Goal: Entertainment & Leisure: Browse casually

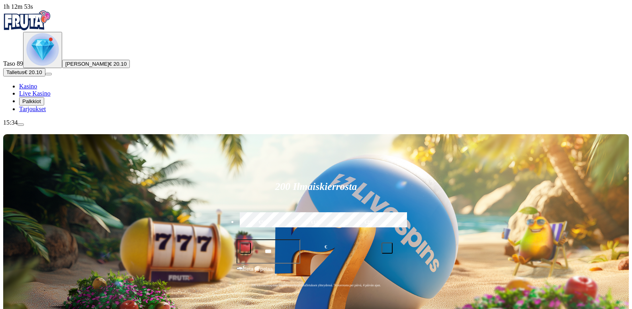
scroll to position [199, 0]
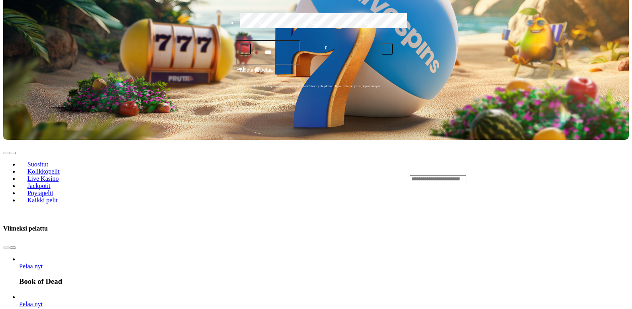
click at [13, 248] on span "chevron-right icon" at bounding box center [13, 248] width 0 height 0
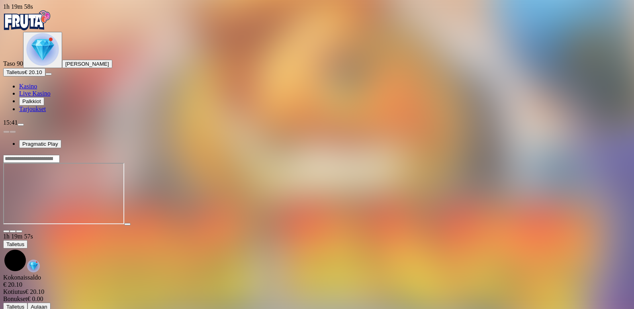
click at [6, 231] on span "close icon" at bounding box center [6, 231] width 0 height 0
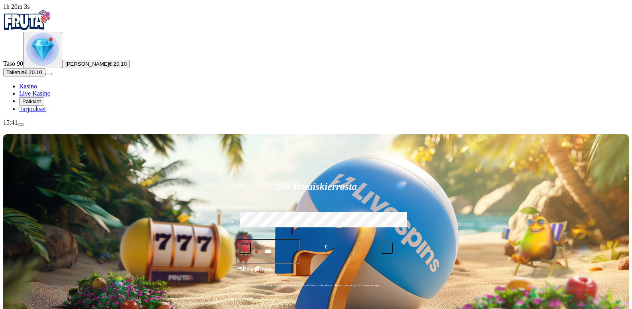
click at [49, 66] on img "Primary" at bounding box center [42, 49] width 33 height 33
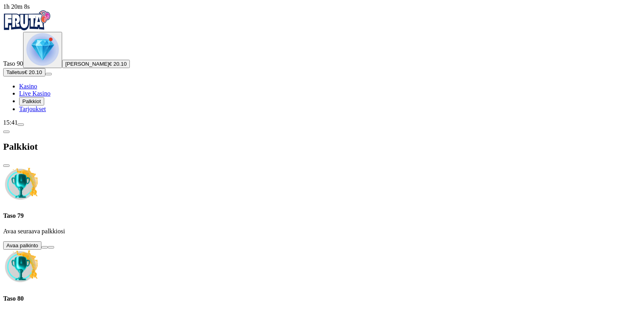
click at [48, 246] on button at bounding box center [44, 247] width 6 height 2
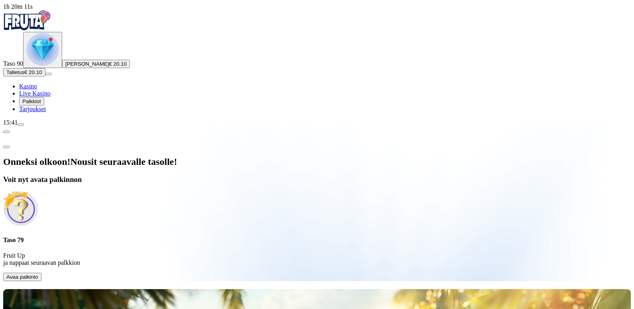
click at [38, 274] on span "Avaa palkinto" at bounding box center [22, 277] width 32 height 6
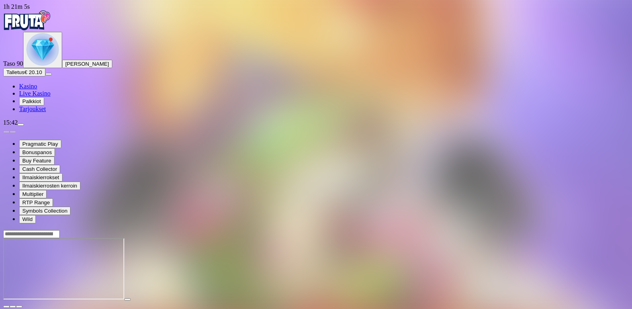
click at [6, 307] on span "close icon" at bounding box center [6, 307] width 0 height 0
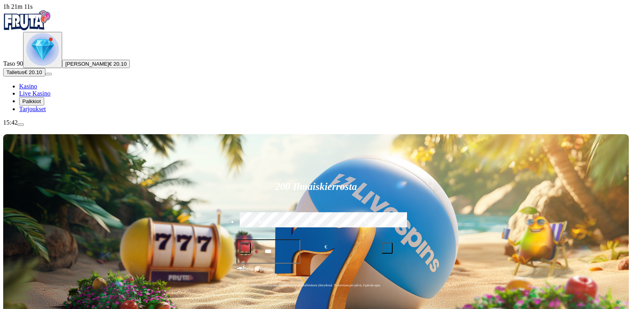
click at [47, 66] on img "Primary" at bounding box center [42, 49] width 33 height 33
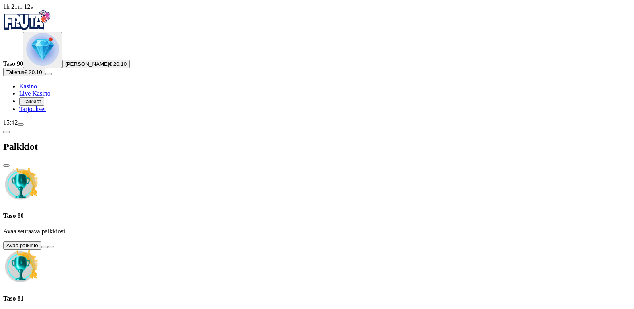
click at [48, 246] on button at bounding box center [44, 247] width 6 height 2
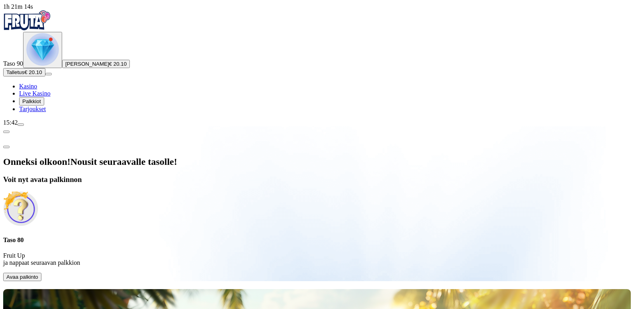
click at [38, 274] on span "Avaa palkinto" at bounding box center [22, 277] width 32 height 6
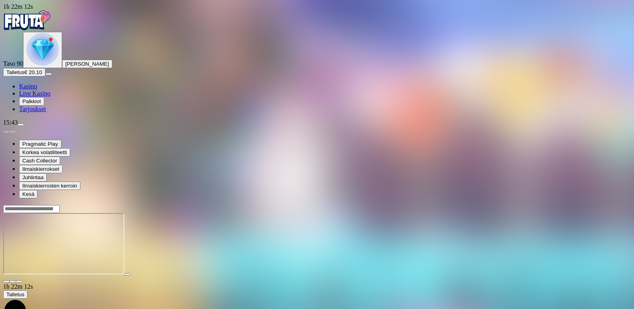
click at [6, 282] on span "close icon" at bounding box center [6, 282] width 0 height 0
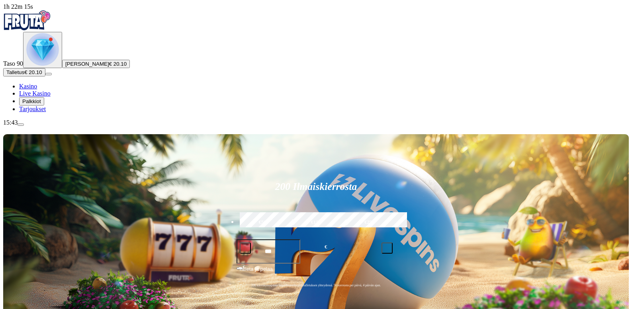
click at [50, 66] on img "Primary" at bounding box center [42, 49] width 33 height 33
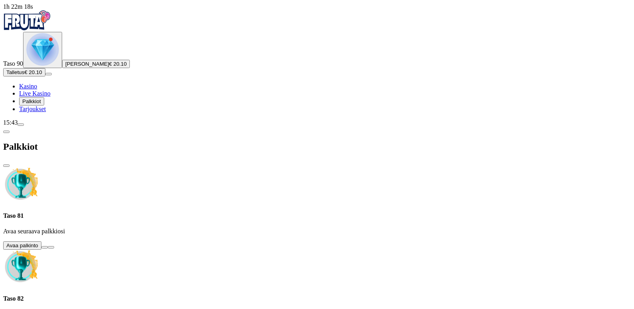
click at [48, 246] on button at bounding box center [44, 247] width 6 height 2
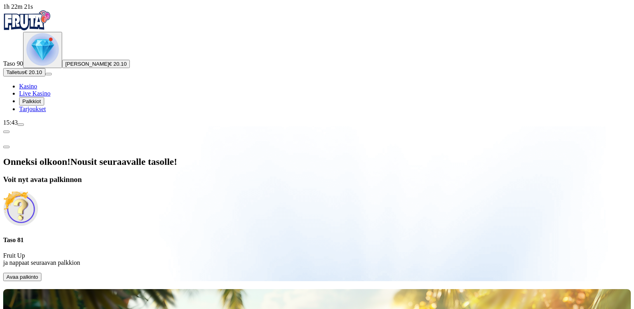
click at [38, 274] on span "Avaa palkinto" at bounding box center [22, 277] width 32 height 6
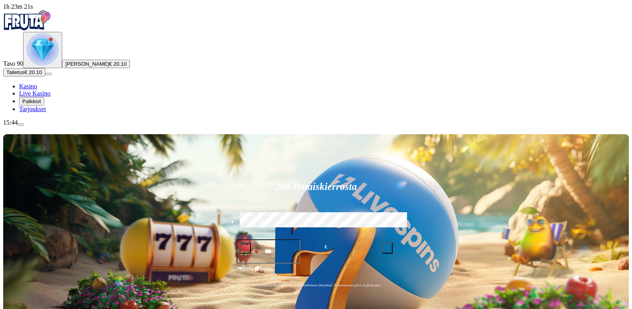
click at [47, 66] on img "Primary" at bounding box center [42, 49] width 33 height 33
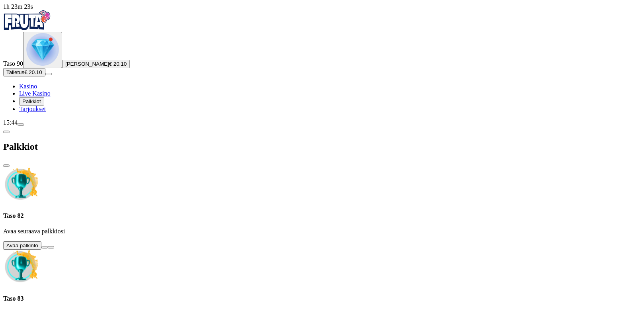
click at [48, 246] on button at bounding box center [44, 247] width 6 height 2
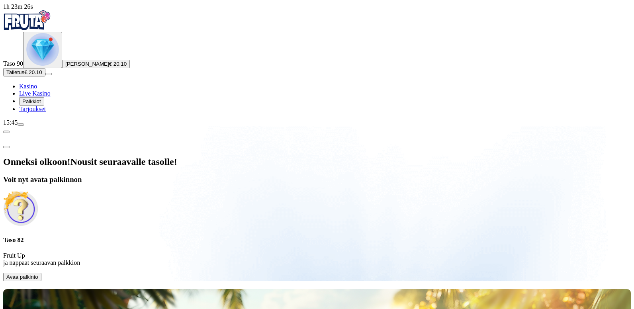
click at [38, 274] on span "Avaa palkinto" at bounding box center [22, 277] width 32 height 6
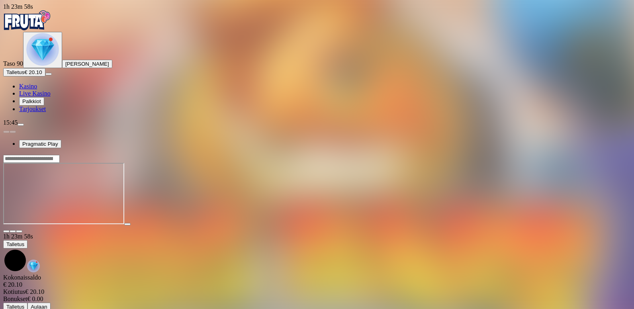
click at [6, 231] on span "close icon" at bounding box center [6, 231] width 0 height 0
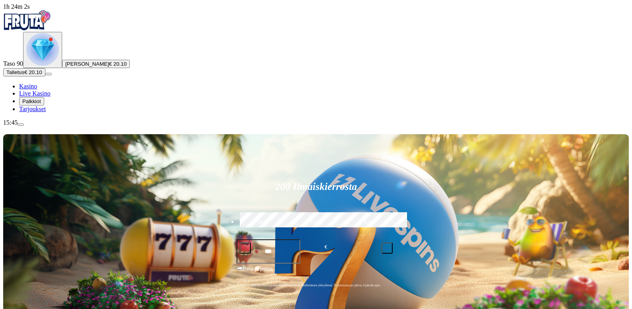
click at [51, 66] on img "Primary" at bounding box center [42, 49] width 33 height 33
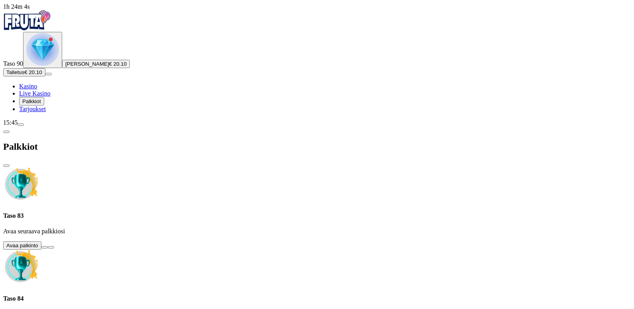
click at [48, 246] on button at bounding box center [44, 247] width 6 height 2
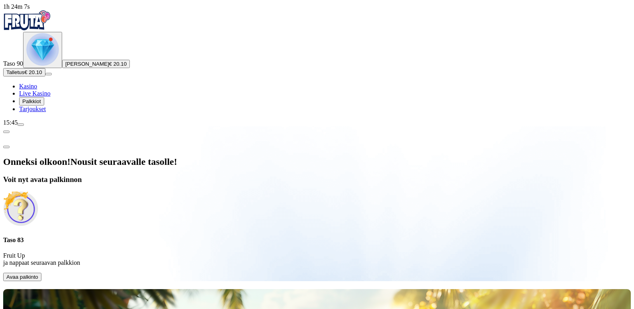
click at [38, 274] on span "Avaa palkinto" at bounding box center [22, 277] width 32 height 6
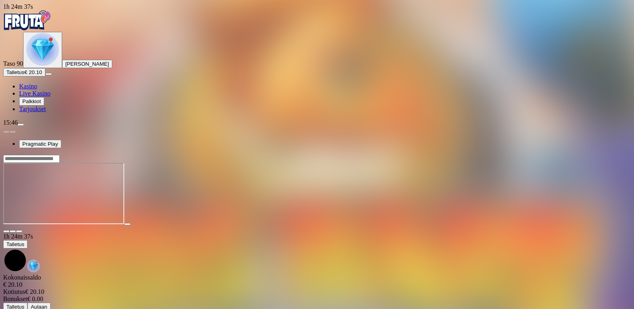
click at [6, 231] on span "close icon" at bounding box center [6, 231] width 0 height 0
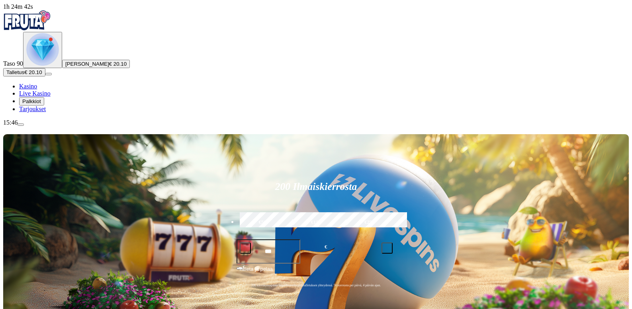
click at [44, 66] on img "Primary" at bounding box center [42, 49] width 33 height 33
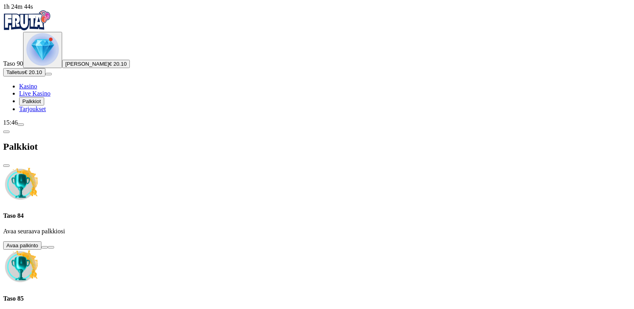
click at [48, 246] on button at bounding box center [44, 247] width 6 height 2
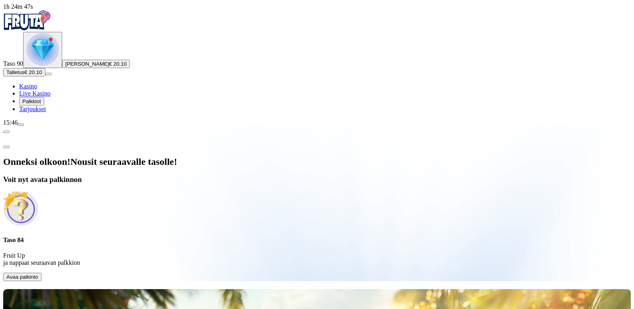
click at [38, 274] on span "Avaa palkinto" at bounding box center [22, 277] width 32 height 6
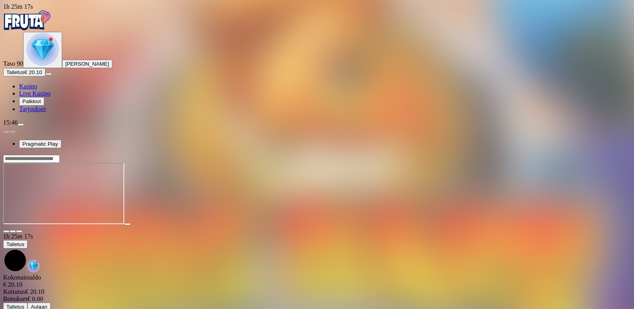
click at [6, 231] on span "close icon" at bounding box center [6, 231] width 0 height 0
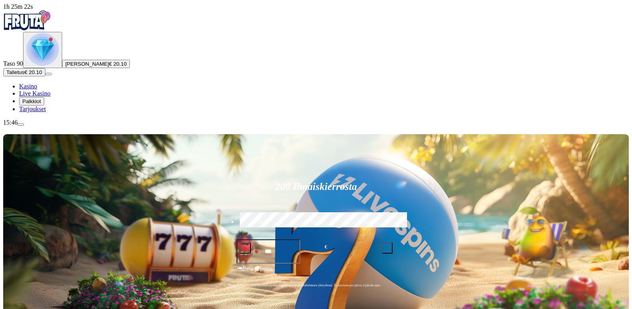
click at [46, 66] on img "Primary" at bounding box center [42, 49] width 33 height 33
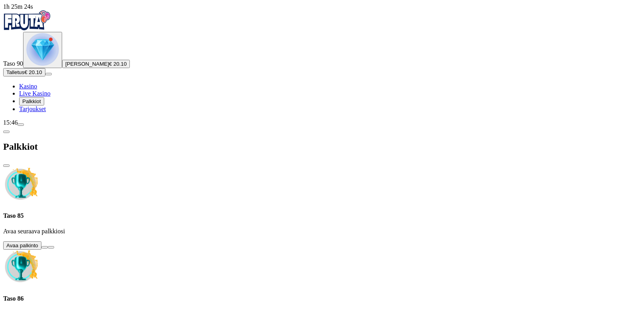
click at [48, 246] on button at bounding box center [44, 247] width 6 height 2
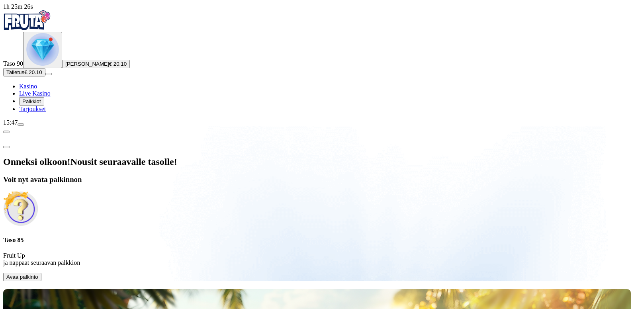
click at [38, 274] on span "Avaa palkinto" at bounding box center [22, 277] width 32 height 6
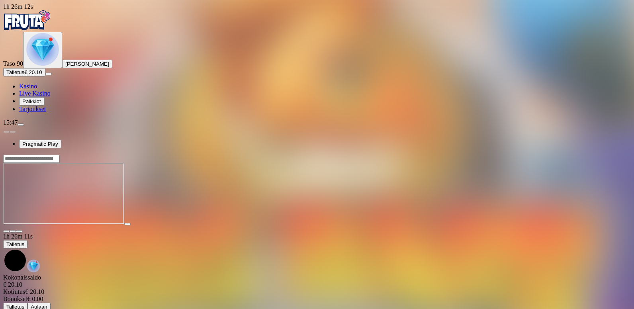
click at [6, 231] on span "close icon" at bounding box center [6, 231] width 0 height 0
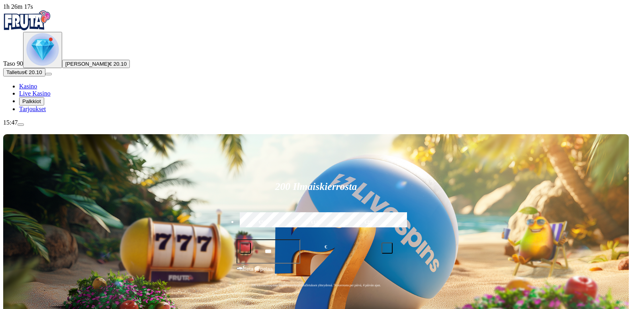
click at [38, 66] on img "Primary" at bounding box center [42, 49] width 33 height 33
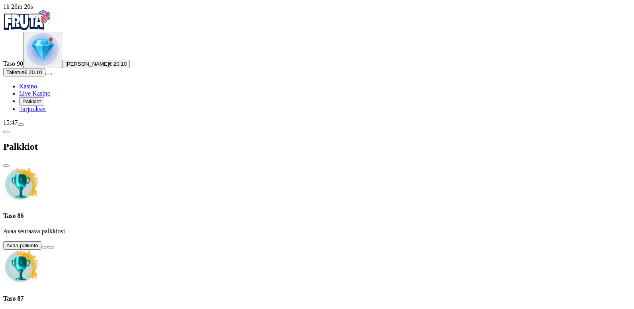
click at [48, 246] on button at bounding box center [44, 247] width 6 height 2
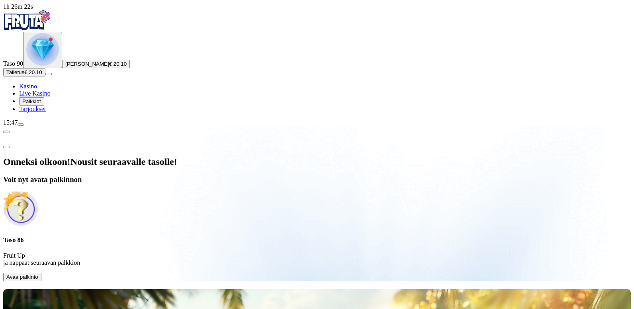
click at [38, 274] on span "Avaa palkinto" at bounding box center [22, 277] width 32 height 6
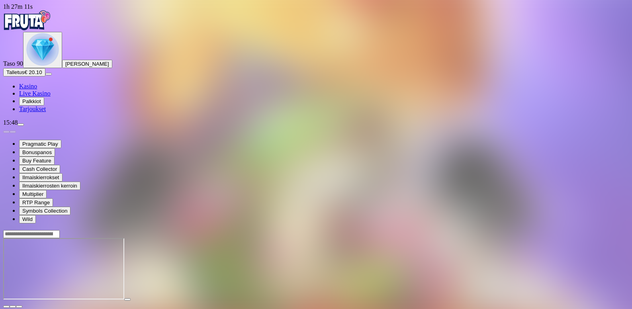
click at [6, 307] on span "close icon" at bounding box center [6, 307] width 0 height 0
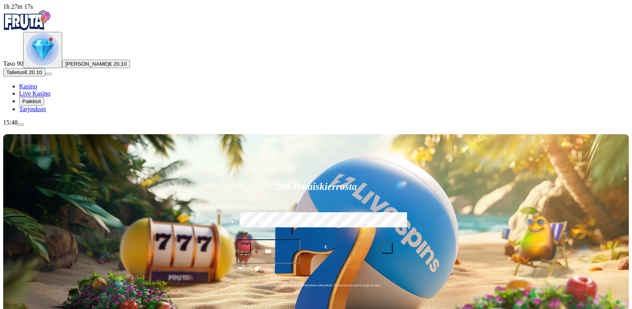
click at [50, 66] on img "Primary" at bounding box center [42, 49] width 33 height 33
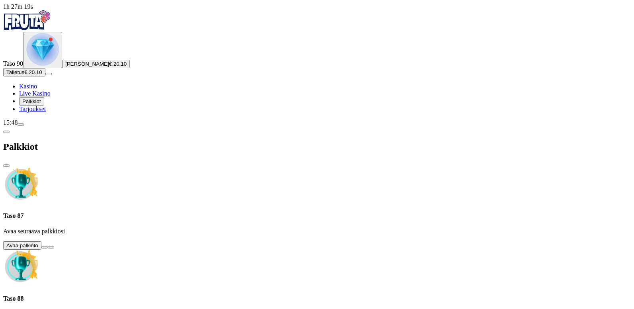
click at [48, 246] on button at bounding box center [44, 247] width 6 height 2
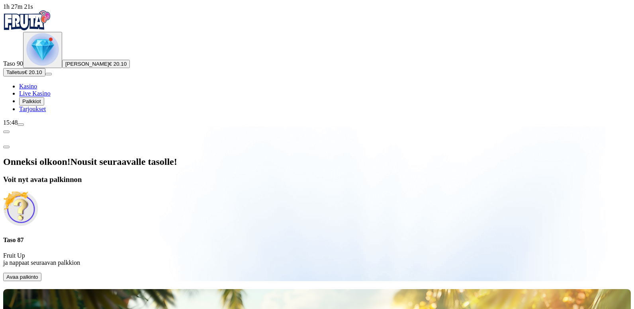
click at [38, 274] on span "Avaa palkinto" at bounding box center [22, 277] width 32 height 6
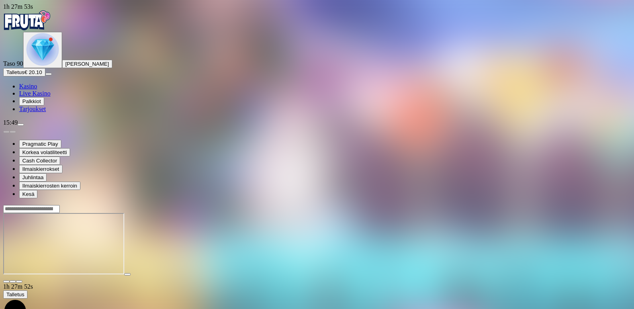
click at [6, 282] on span "close icon" at bounding box center [6, 282] width 0 height 0
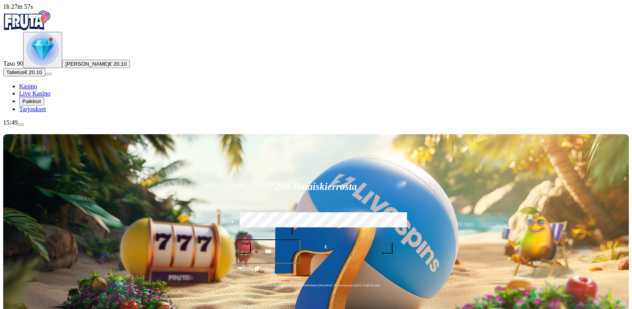
click at [50, 66] on img "Primary" at bounding box center [42, 49] width 33 height 33
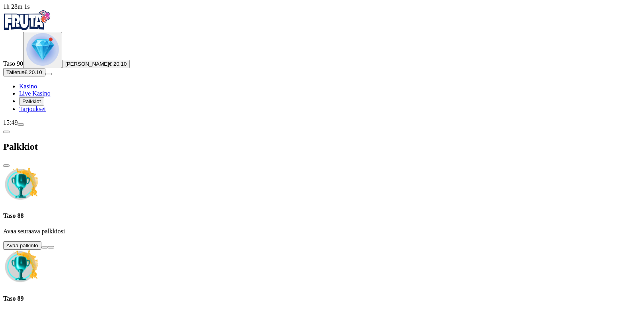
click at [48, 246] on button at bounding box center [44, 247] width 6 height 2
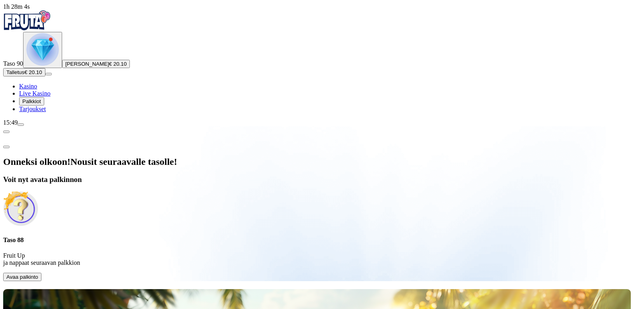
click at [38, 274] on span "Avaa palkinto" at bounding box center [22, 277] width 32 height 6
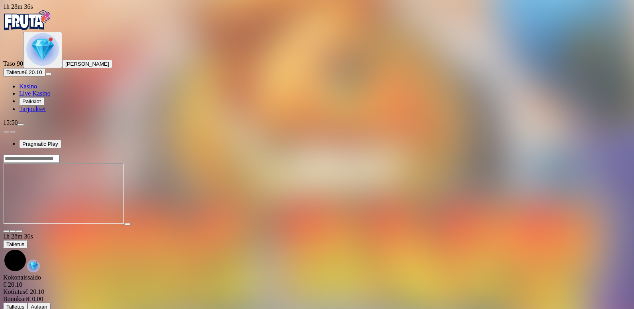
click at [6, 231] on span "close icon" at bounding box center [6, 231] width 0 height 0
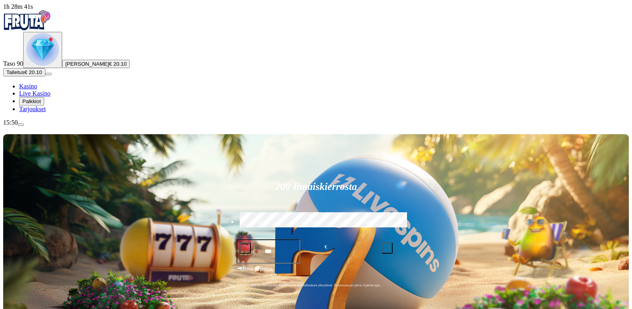
click at [53, 66] on img "Primary" at bounding box center [42, 49] width 33 height 33
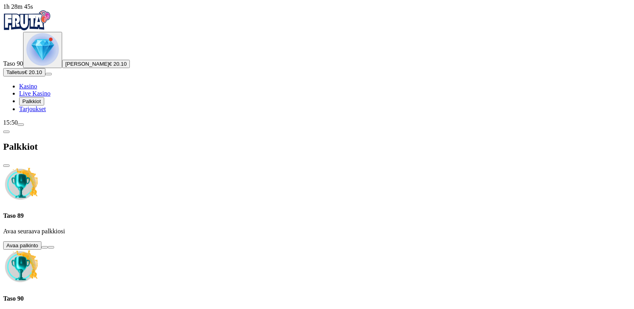
click at [48, 246] on button at bounding box center [44, 247] width 6 height 2
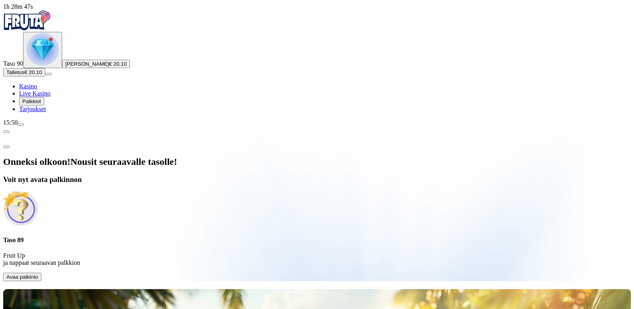
click at [38, 274] on span "Avaa palkinto" at bounding box center [22, 277] width 32 height 6
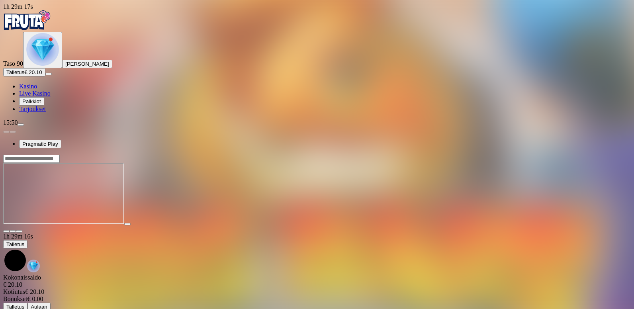
click at [6, 231] on span "close icon" at bounding box center [6, 231] width 0 height 0
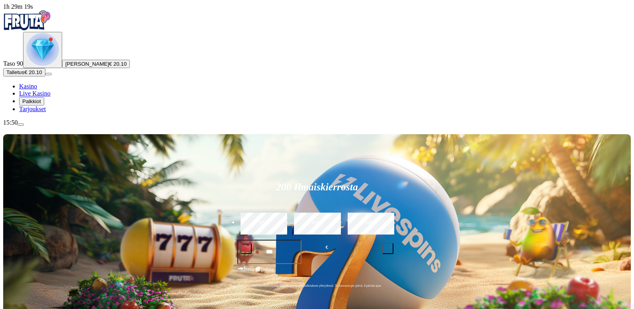
click at [47, 66] on img "Primary" at bounding box center [42, 49] width 33 height 33
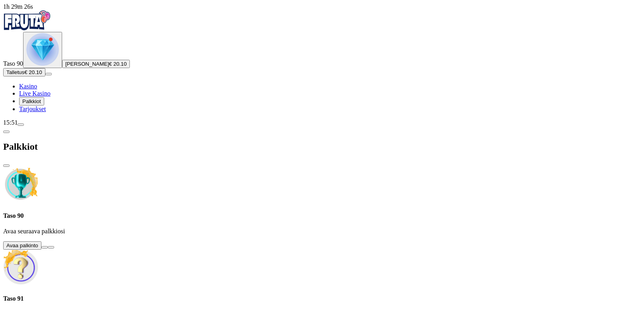
click at [48, 246] on button at bounding box center [44, 247] width 6 height 2
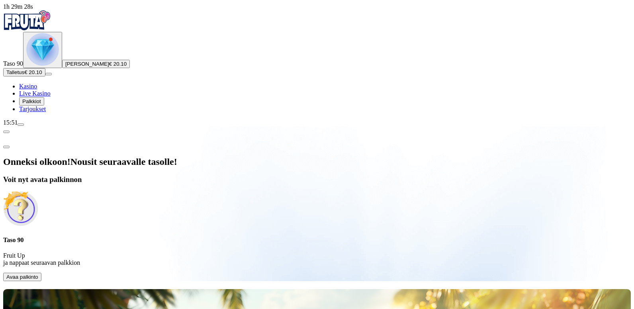
click at [38, 274] on span "Avaa palkinto" at bounding box center [22, 277] width 32 height 6
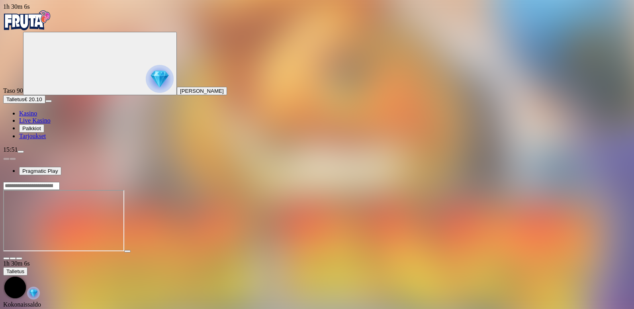
click at [6, 258] on span "close icon" at bounding box center [6, 258] width 0 height 0
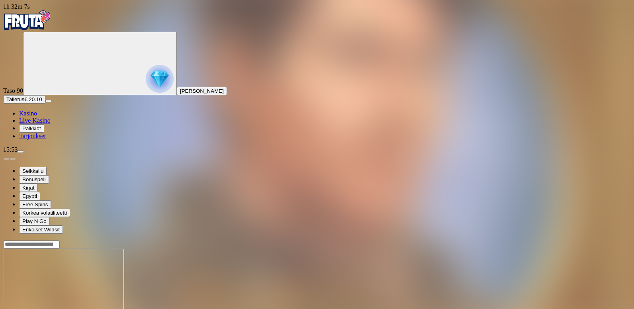
click at [21, 152] on span "menu icon" at bounding box center [21, 152] width 0 height 0
